Goal: Check status: Check status

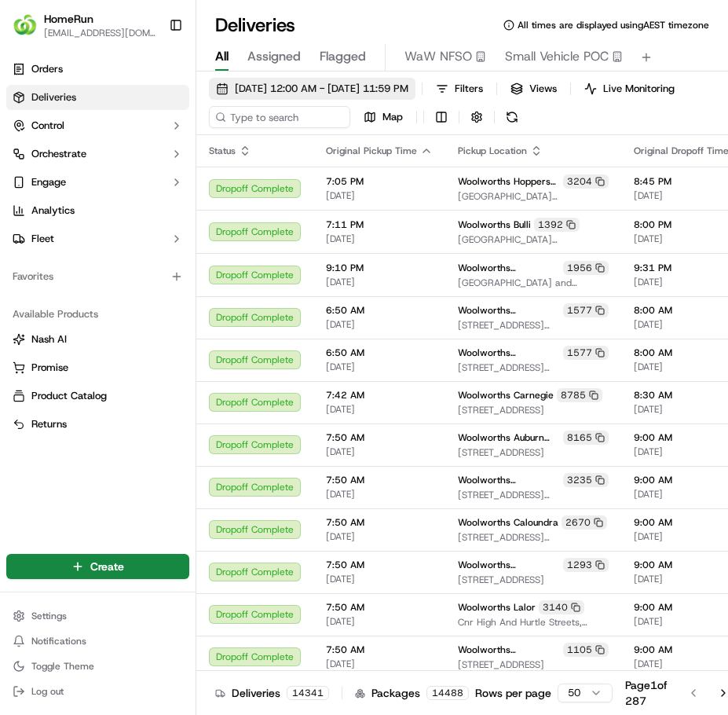
click at [326, 86] on span "[DATE] 12:00 AM - [DATE] 11:59 PM" at bounding box center [322, 89] width 174 height 14
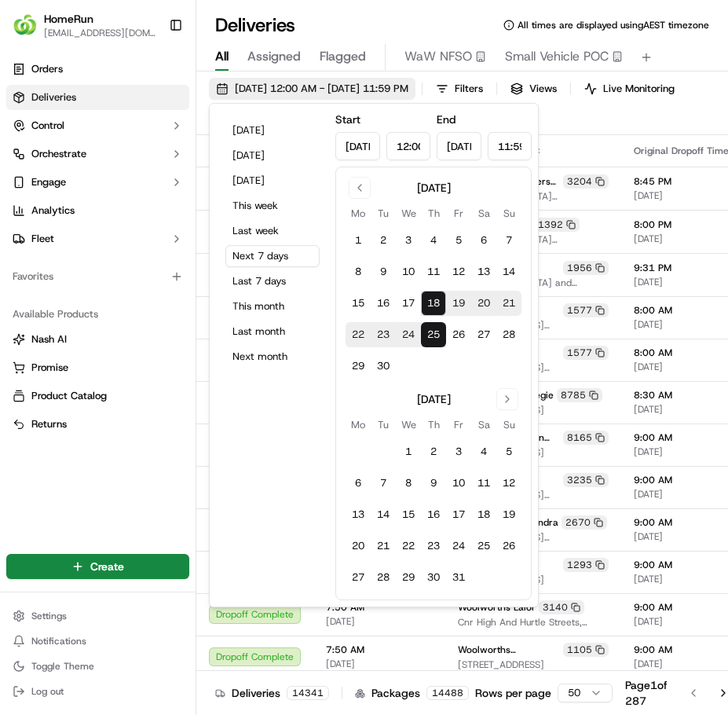
click at [308, 92] on span "[DATE] 12:00 AM - [DATE] 11:59 PM" at bounding box center [322, 89] width 174 height 14
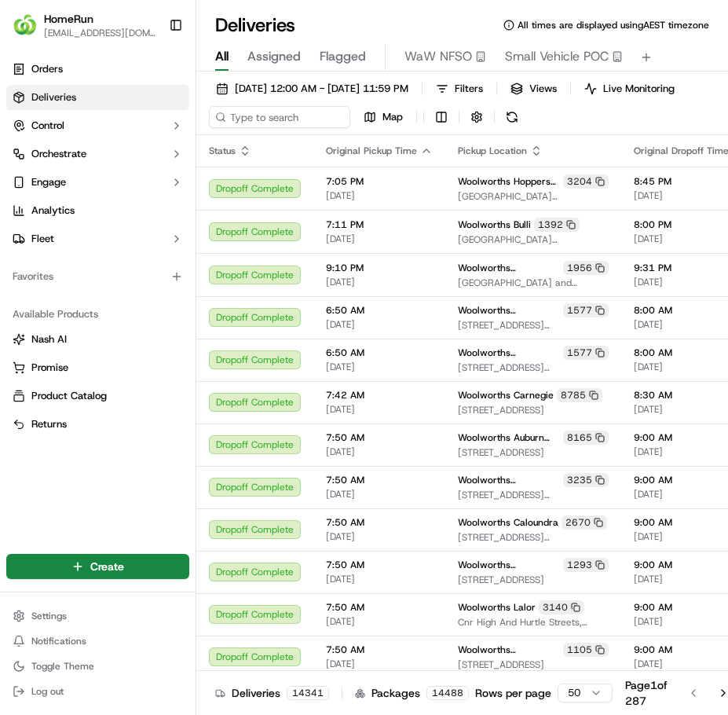
click at [299, 116] on div "[DATE] 12:00 AM - [DATE] 11:59 PM Filters Views Live Monitoring Map" at bounding box center [462, 106] width 532 height 57
click at [299, 117] on div "[DATE] 12:00 AM - [DATE] 11:59 PM Filters Views Live Monitoring Map" at bounding box center [462, 106] width 532 height 57
click at [294, 128] on input at bounding box center [303, 117] width 189 height 22
paste input "269936424"
type input "269936424"
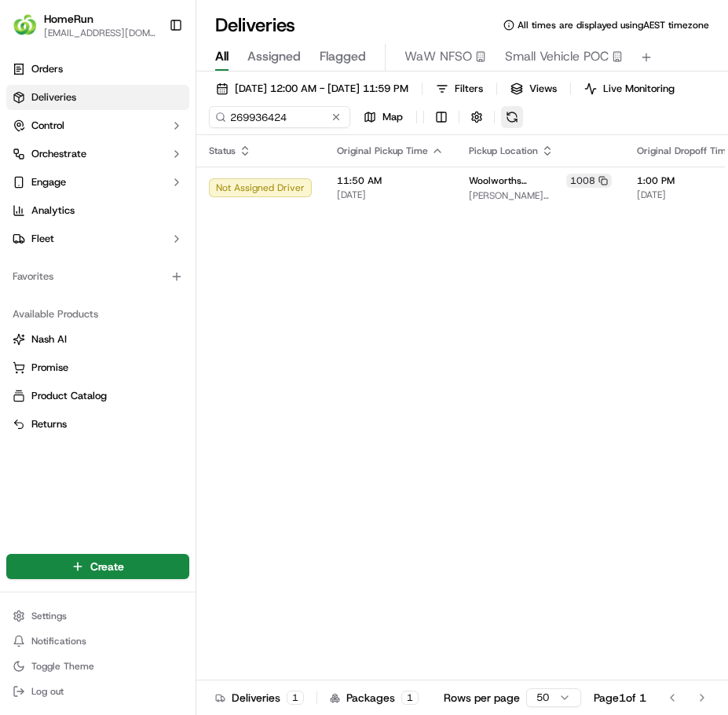
click at [562, 127] on div "[DATE] 12:00 AM - [DATE] 11:59 PM Filters Views Live Monitoring 269936424 Map" at bounding box center [462, 106] width 532 height 57
click at [313, 126] on input "269936424" at bounding box center [303, 117] width 189 height 22
click at [304, 123] on input "269936424" at bounding box center [303, 117] width 189 height 22
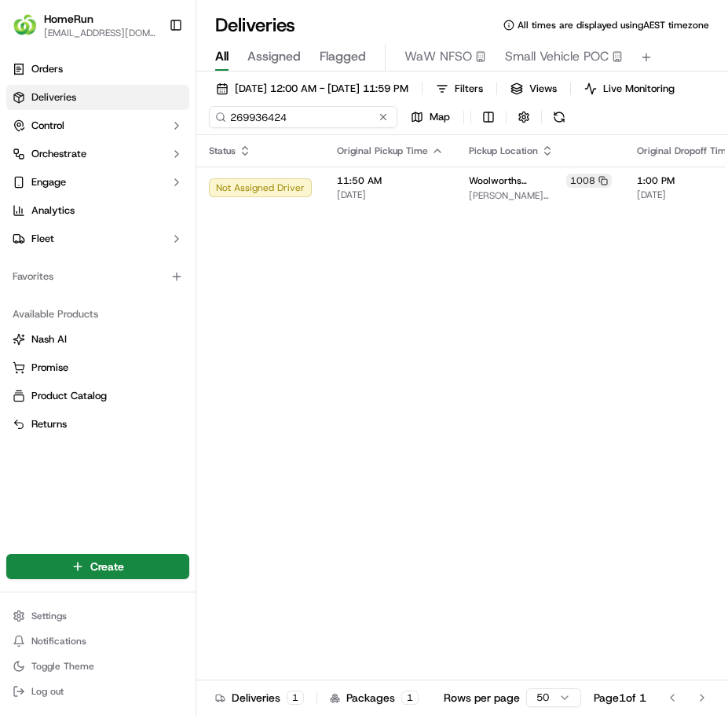
click at [304, 123] on input "269936424" at bounding box center [303, 117] width 189 height 22
click at [378, 128] on div "269936424 Map" at bounding box center [366, 117] width 314 height 22
click at [310, 128] on input "269936424" at bounding box center [303, 117] width 189 height 22
click at [321, 126] on input "269936424" at bounding box center [303, 117] width 189 height 22
